Goal: Task Accomplishment & Management: Use online tool/utility

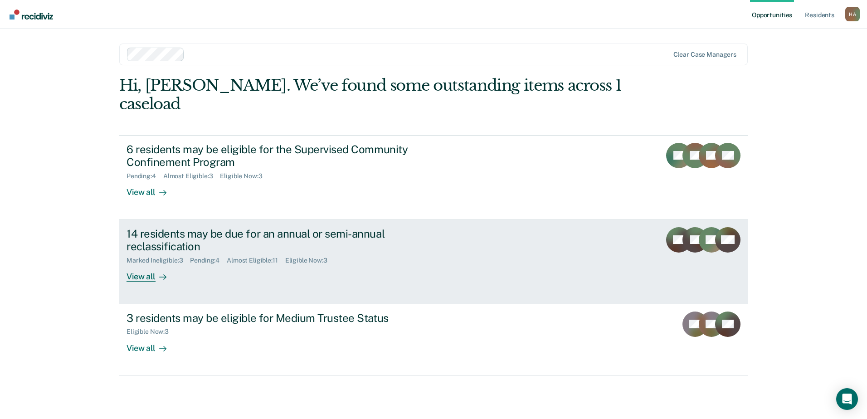
click at [159, 273] on icon at bounding box center [162, 276] width 7 height 7
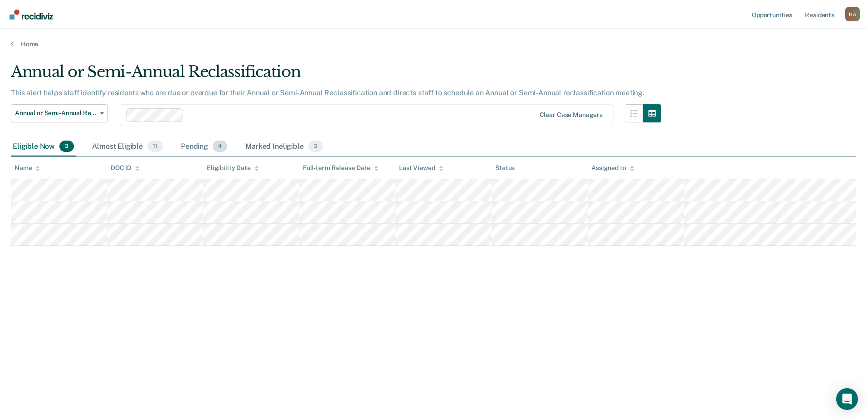
click at [200, 149] on div "Pending 4" at bounding box center [204, 147] width 50 height 20
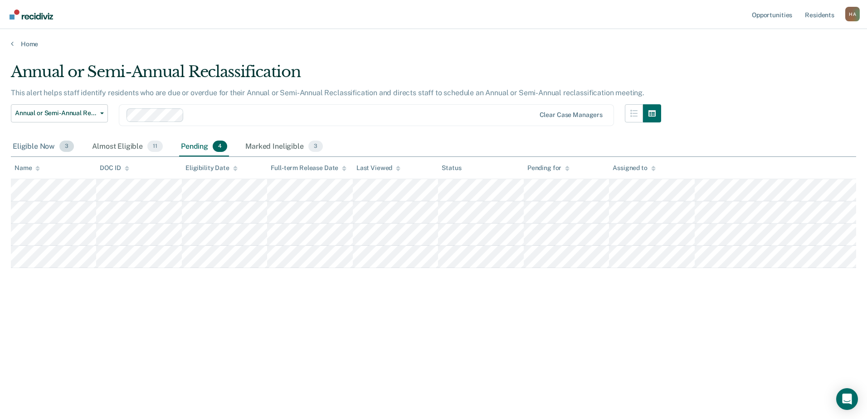
click at [35, 142] on div "Eligible Now 3" at bounding box center [43, 147] width 65 height 20
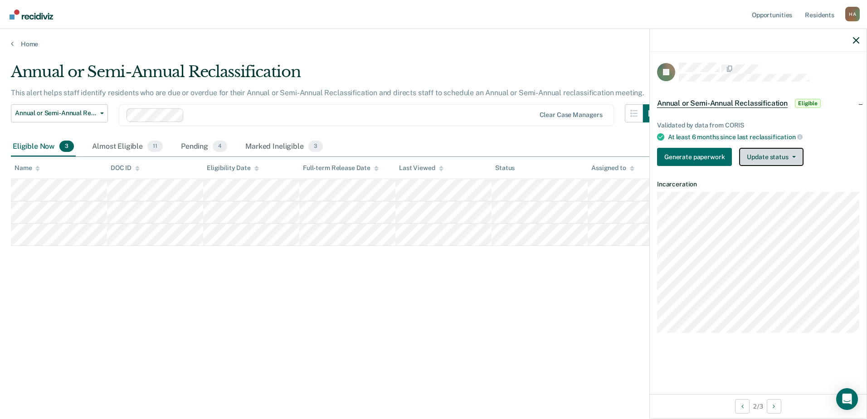
click at [773, 154] on button "Update status" at bounding box center [771, 157] width 64 height 18
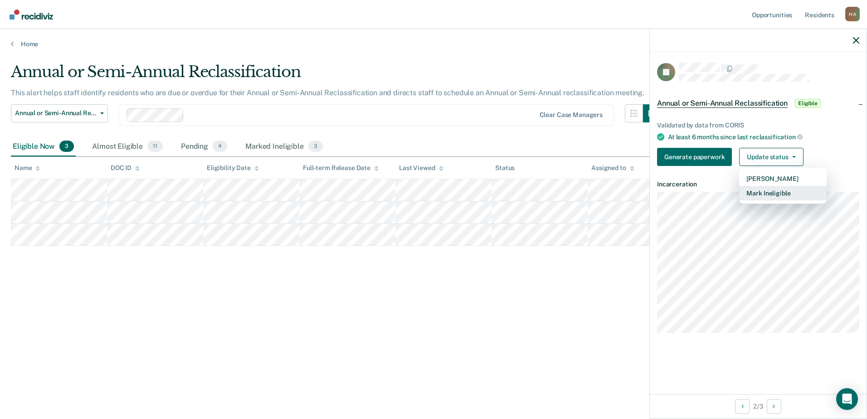
click at [773, 190] on button "Mark Ineligible" at bounding box center [783, 193] width 88 height 15
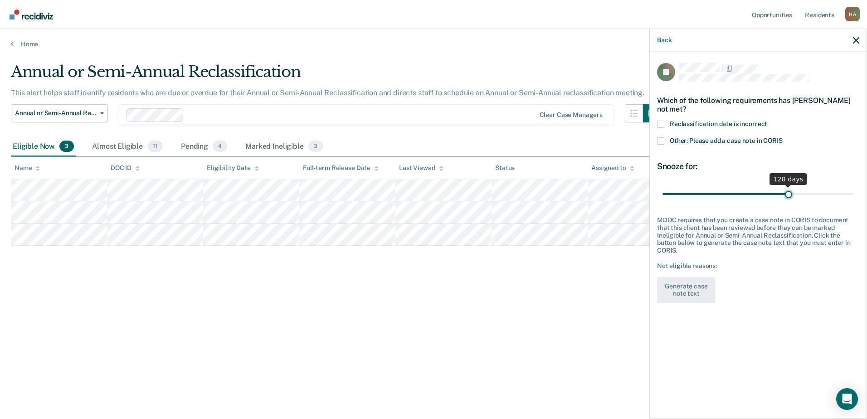
drag, startPoint x: 696, startPoint y: 190, endPoint x: 789, endPoint y: 188, distance: 93.0
type input "120"
click at [789, 188] on input "range" at bounding box center [758, 194] width 191 height 16
click at [662, 123] on span at bounding box center [660, 124] width 7 height 7
click at [767, 121] on input "Reclassification date is incorrect" at bounding box center [767, 121] width 0 height 0
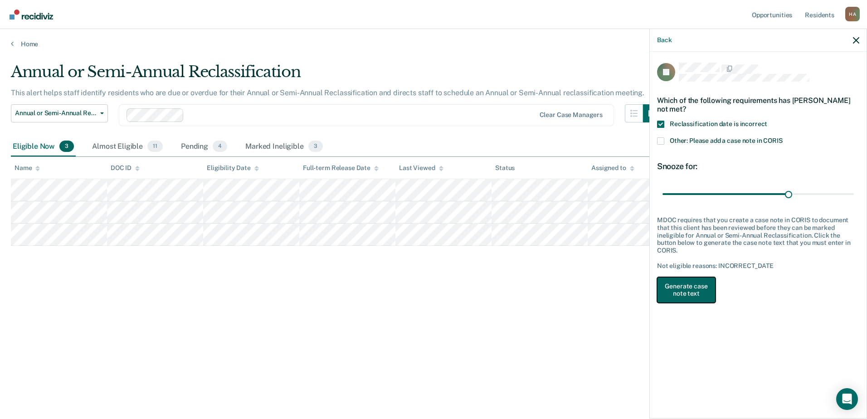
click at [687, 283] on button "Generate case note text" at bounding box center [686, 290] width 59 height 26
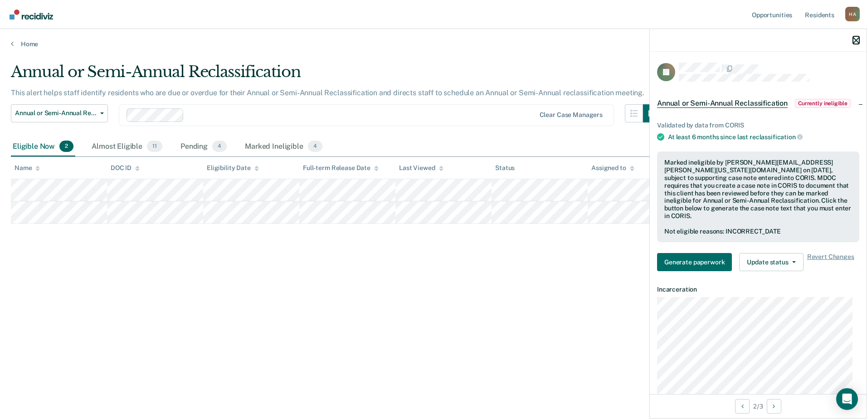
click at [856, 39] on icon "button" at bounding box center [856, 40] width 6 height 6
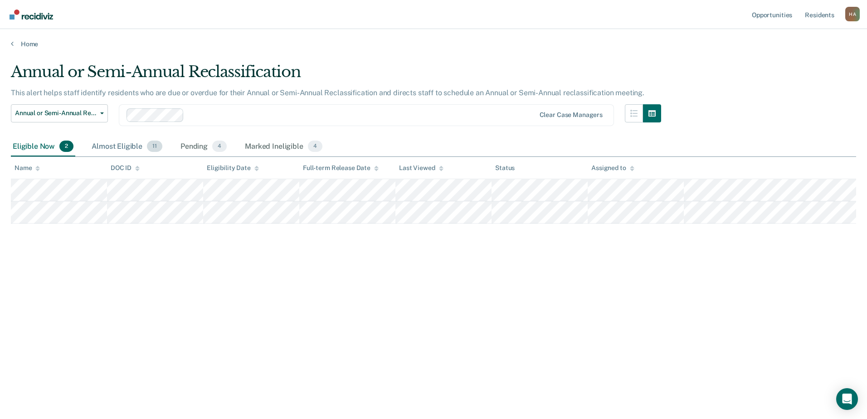
click at [123, 151] on div "Almost Eligible 11" at bounding box center [127, 147] width 74 height 20
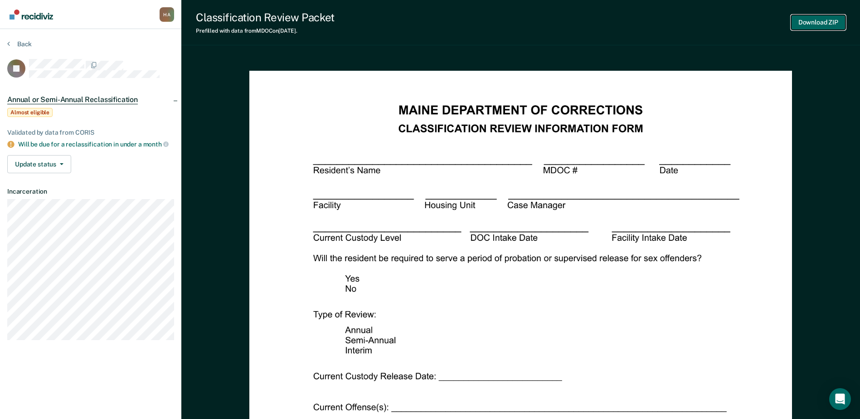
click at [826, 22] on button "Download ZIP" at bounding box center [818, 22] width 54 height 15
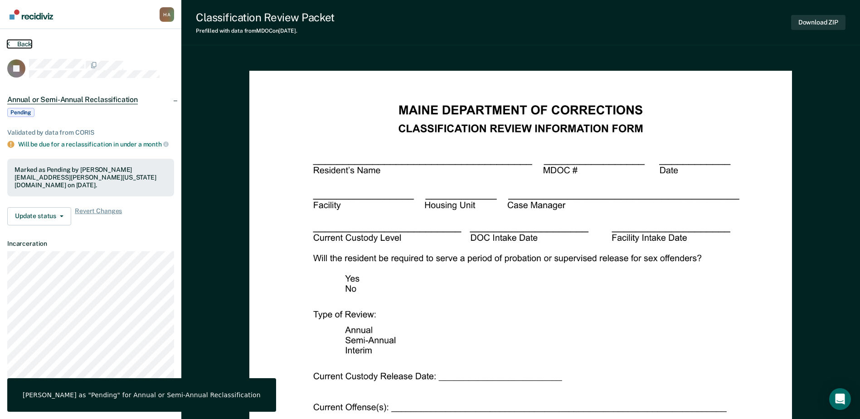
click at [24, 45] on button "Back" at bounding box center [19, 44] width 24 height 8
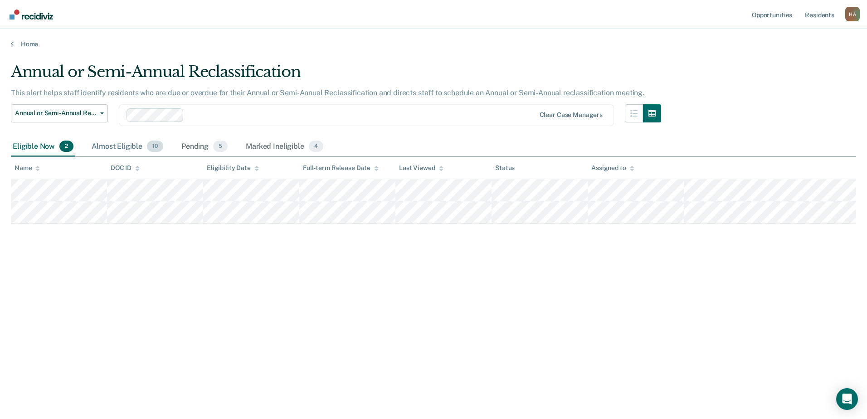
click at [127, 147] on div "Almost Eligible 10" at bounding box center [127, 147] width 75 height 20
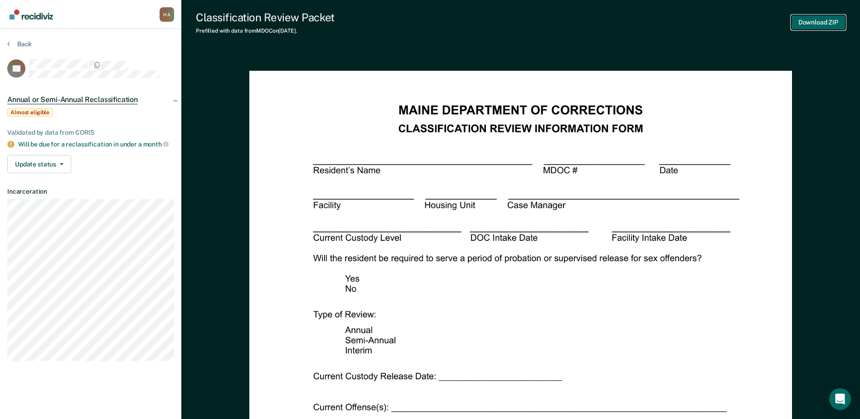
click at [822, 23] on button "Download ZIP" at bounding box center [818, 22] width 54 height 15
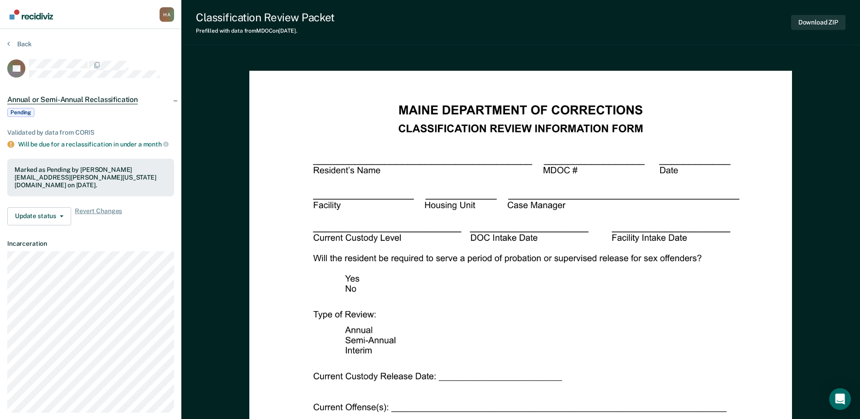
click at [469, 26] on div "Classification Review Packet Prefilled with data from MDOC on [DATE] . Download…" at bounding box center [520, 22] width 679 height 45
click at [21, 44] on button "Back" at bounding box center [19, 44] width 24 height 8
